Goal: Find contact information: Find contact information

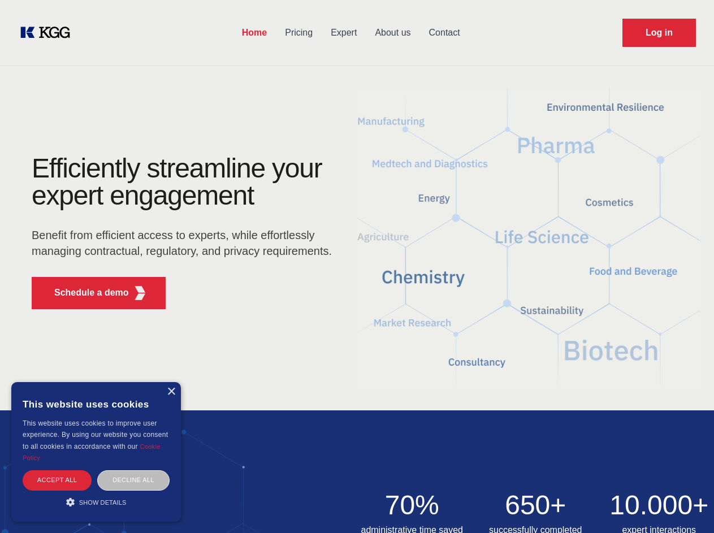
click at [357, 266] on div "Efficiently streamline your expert engagement Benefit from efficient access to …" at bounding box center [186, 236] width 344 height 163
click at [85, 293] on p "Schedule a demo" at bounding box center [91, 293] width 75 height 14
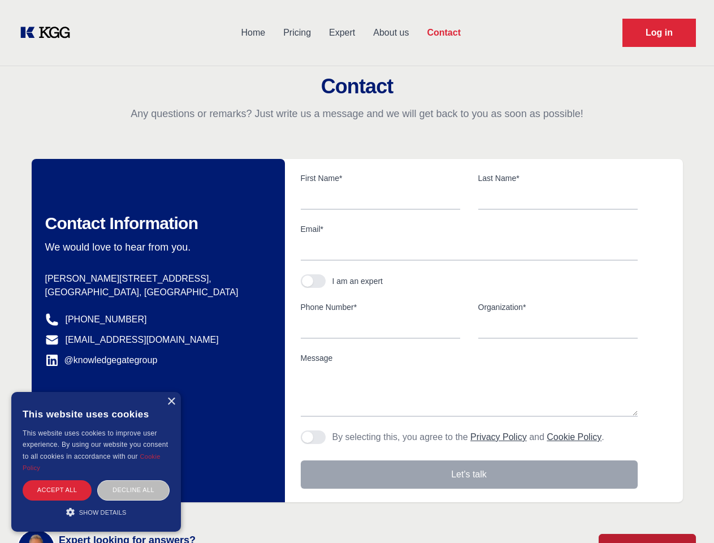
click at [171, 392] on div "× This website uses cookies This website uses cookies to improve user experienc…" at bounding box center [96, 462] width 170 height 140
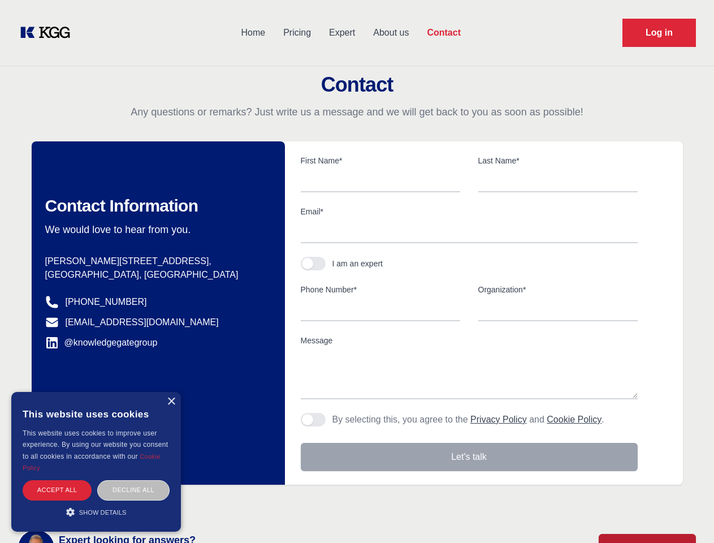
click at [57, 480] on div "Accept all" at bounding box center [57, 490] width 69 height 20
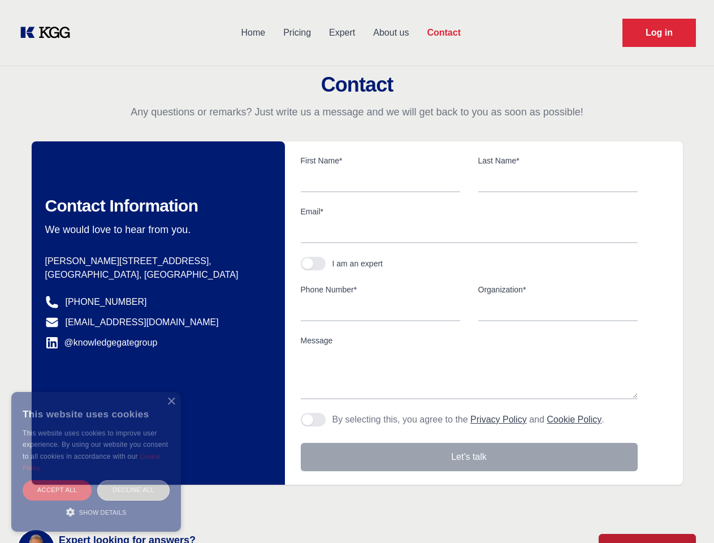
click at [133, 480] on body "Home Pricing Expert About us Contact Log in Contact Any questions or remarks? J…" at bounding box center [357, 497] width 714 height 994
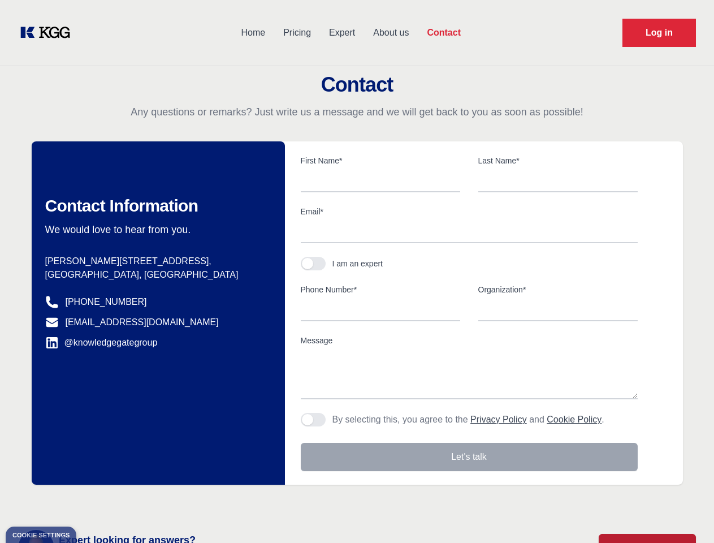
click at [96, 502] on main "Contact Any questions or remarks? Just write us a message and we will get back …" at bounding box center [357, 294] width 714 height 589
